Goal: Task Accomplishment & Management: Use online tool/utility

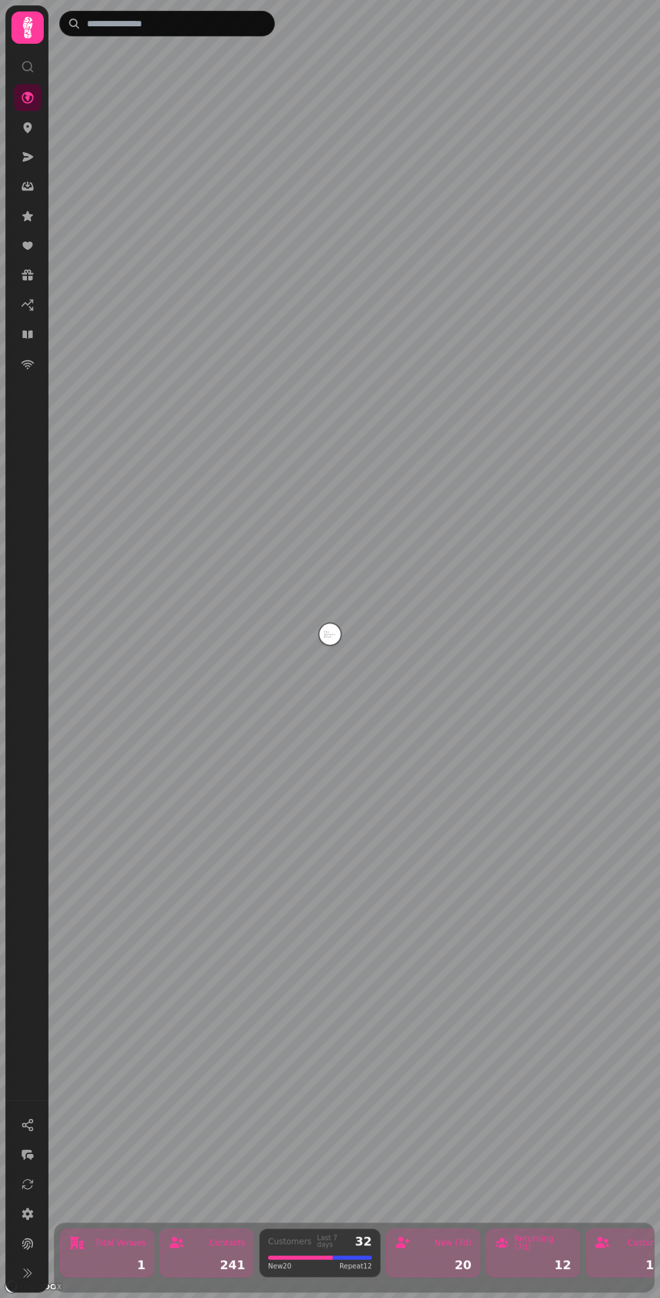
click at [41, 338] on nav at bounding box center [27, 231] width 35 height 294
click at [47, 333] on div at bounding box center [27, 649] width 43 height 1286
click at [35, 324] on link at bounding box center [27, 334] width 27 height 27
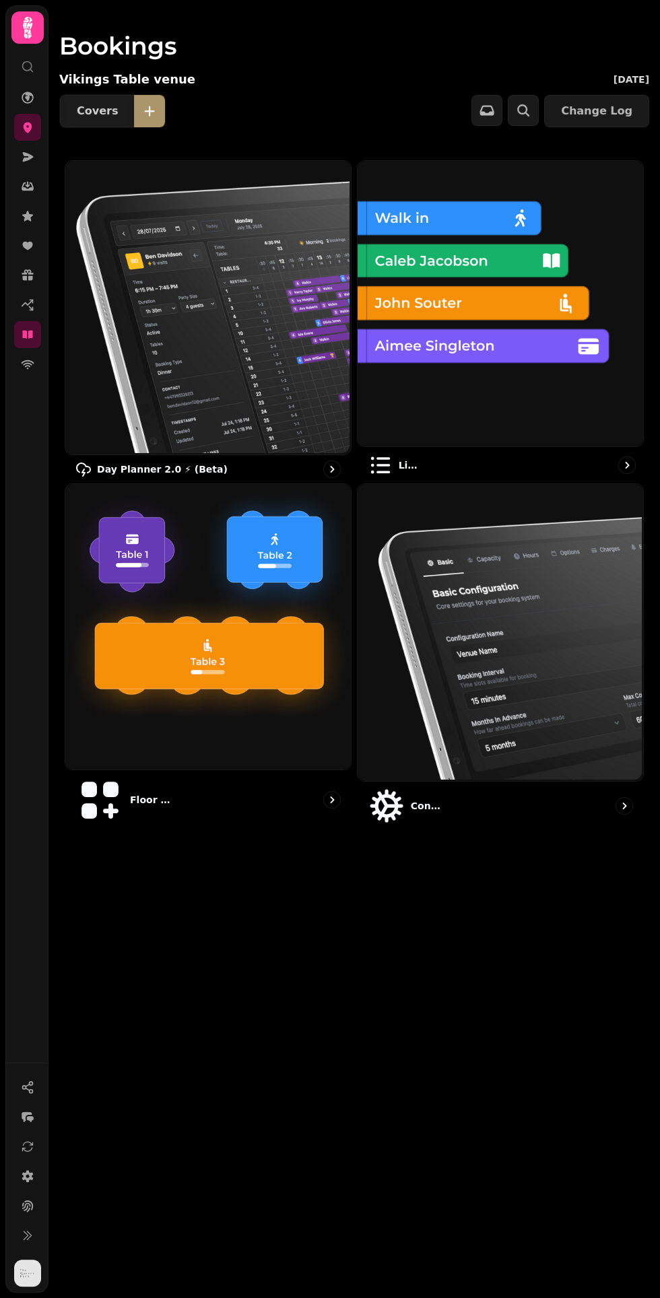
click at [601, 369] on img at bounding box center [498, 302] width 285 height 285
